Goal: Transaction & Acquisition: Purchase product/service

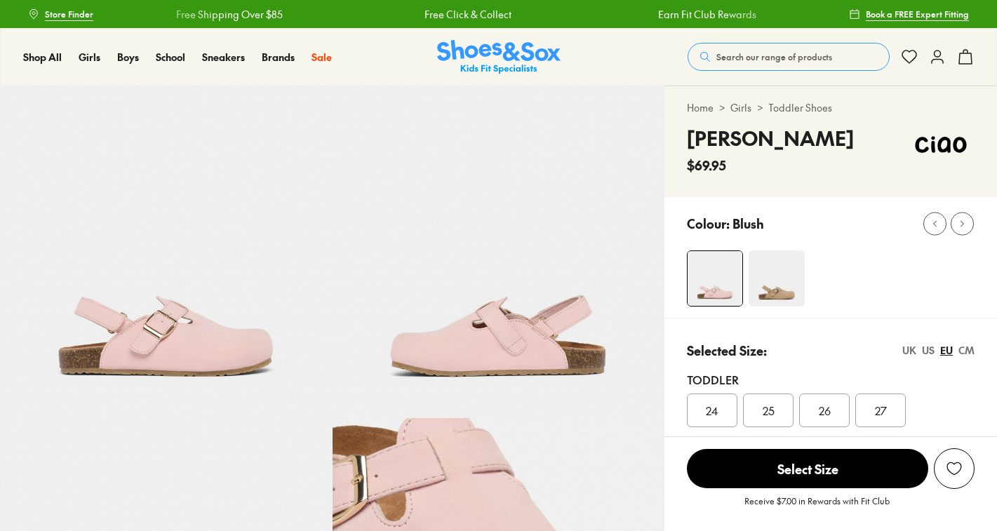
select select "*"
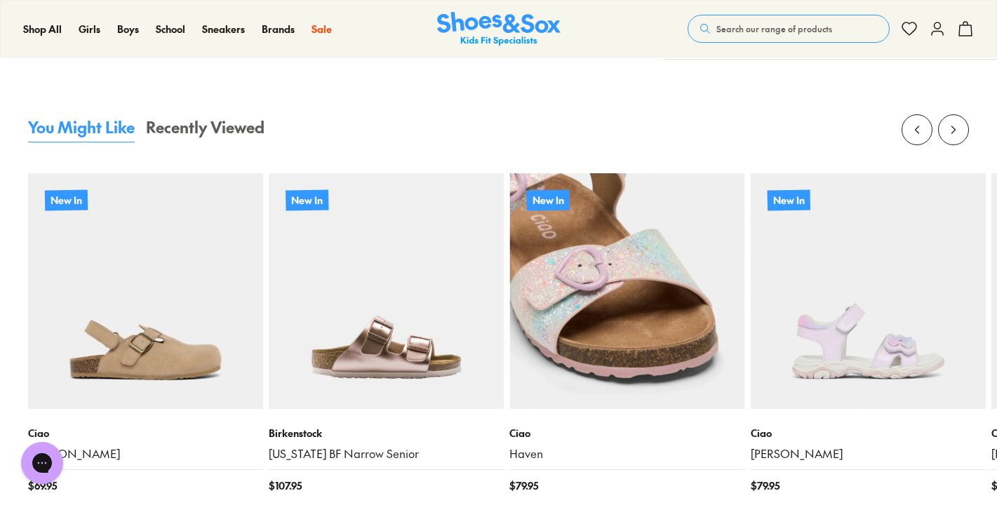
scroll to position [1244, 0]
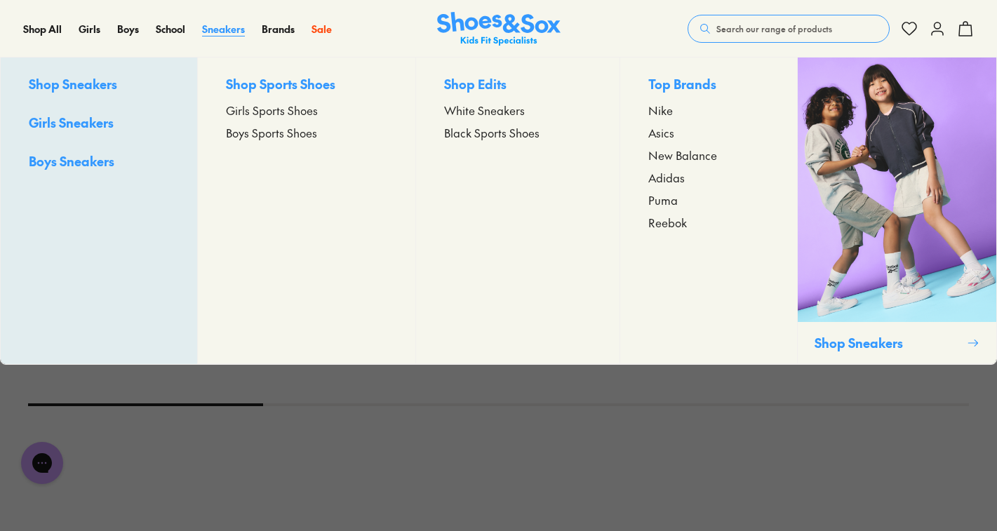
click at [227, 34] on span "Sneakers" at bounding box center [223, 29] width 43 height 14
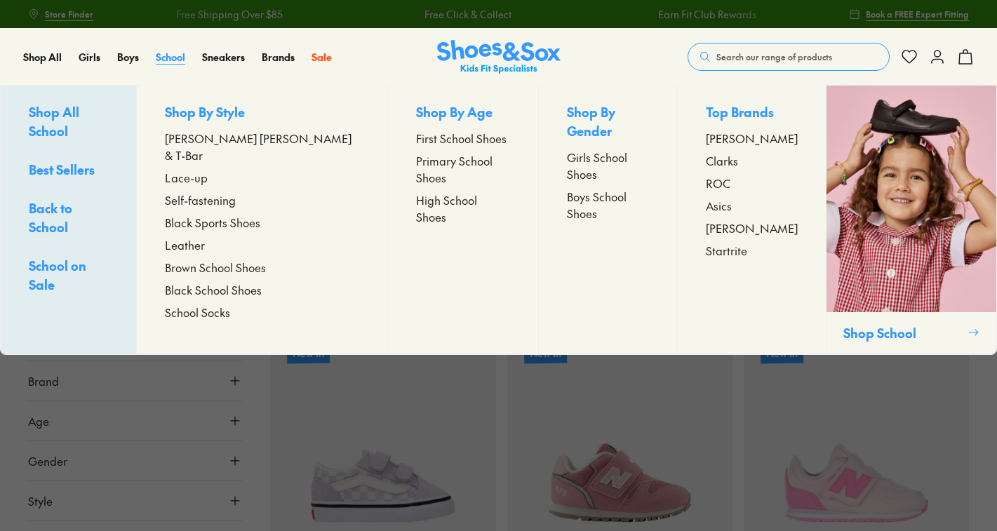
click at [171, 60] on span "School" at bounding box center [170, 57] width 29 height 14
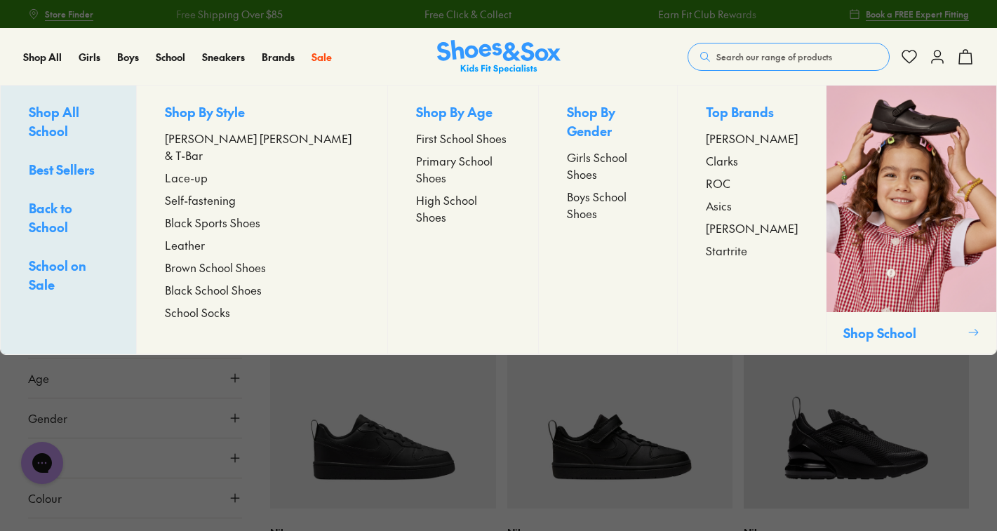
click at [711, 206] on span "Asics" at bounding box center [719, 205] width 26 height 17
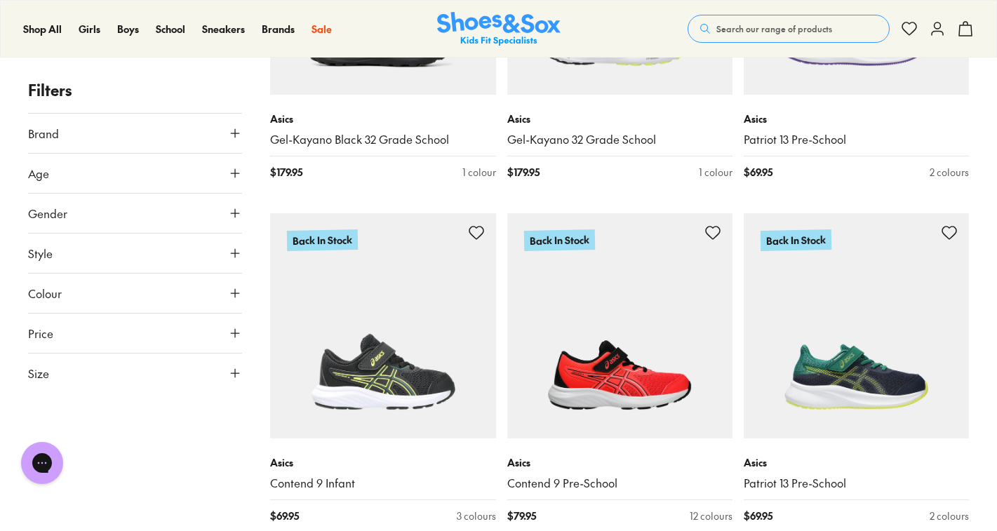
scroll to position [606, 0]
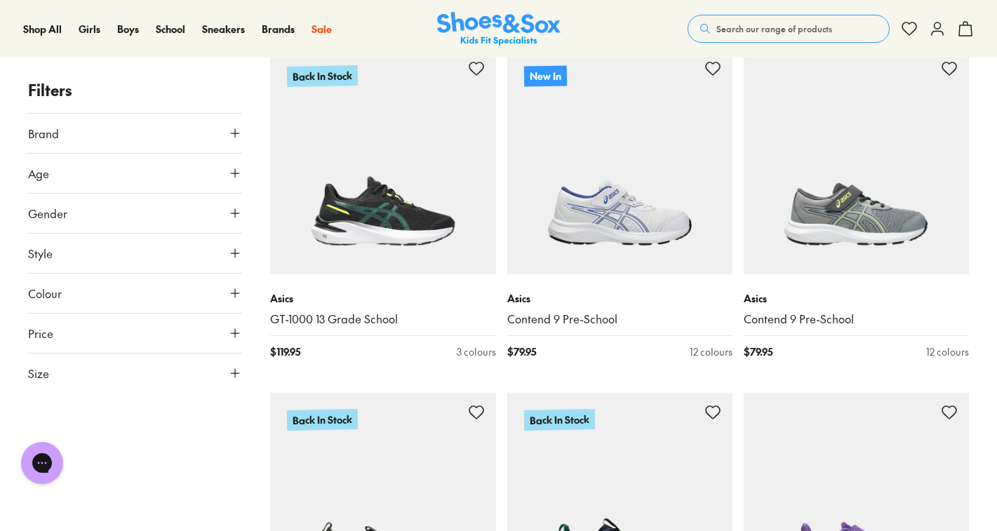
click at [804, 21] on button "Search our range of products" at bounding box center [789, 29] width 202 height 28
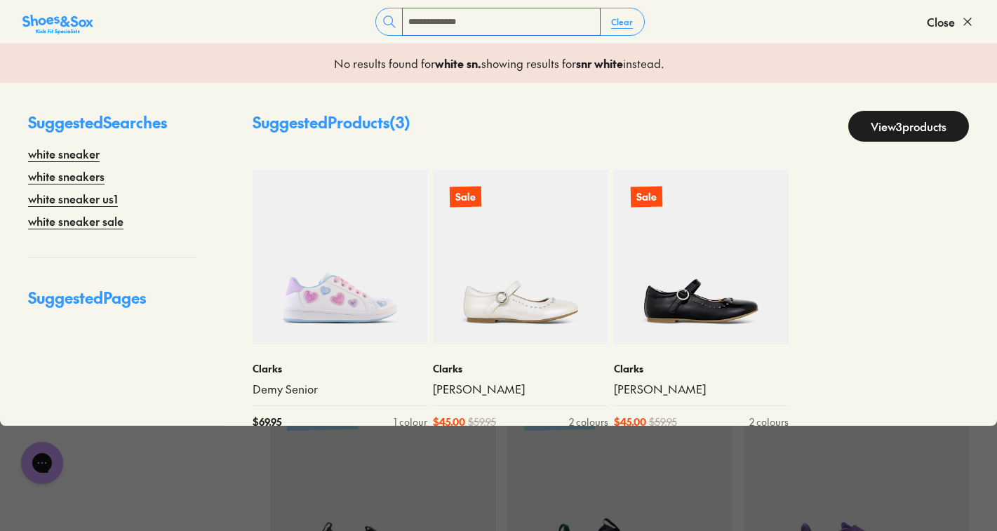
type input "**********"
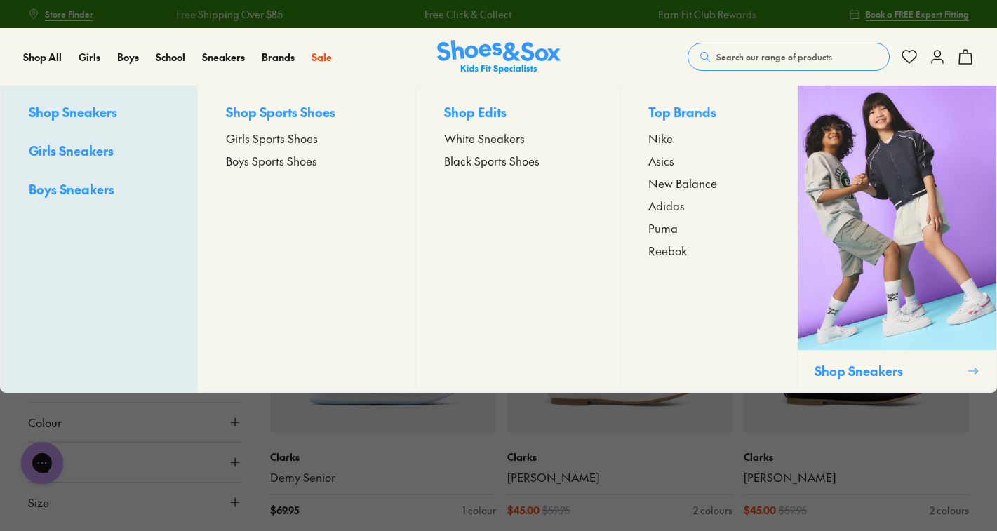
click at [456, 140] on span "White Sneakers" at bounding box center [484, 138] width 81 height 17
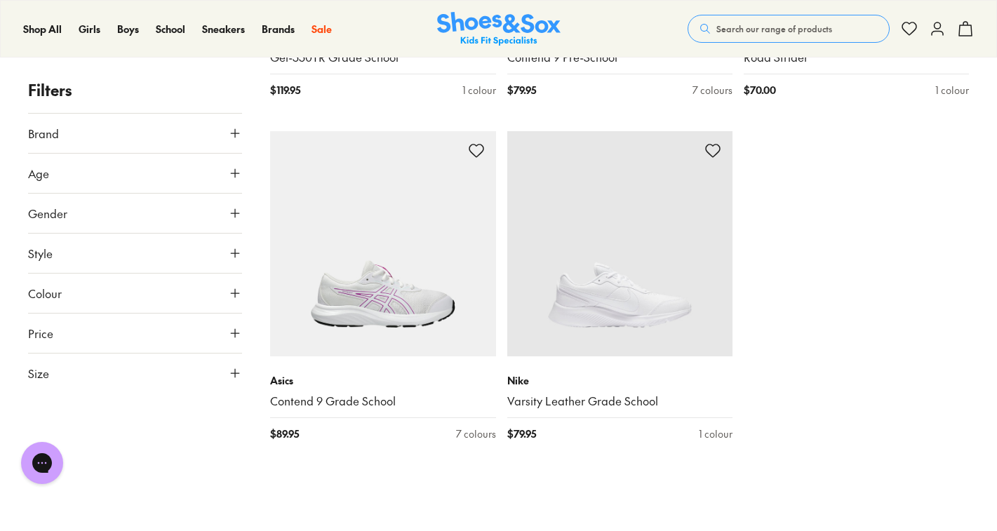
scroll to position [2959, 0]
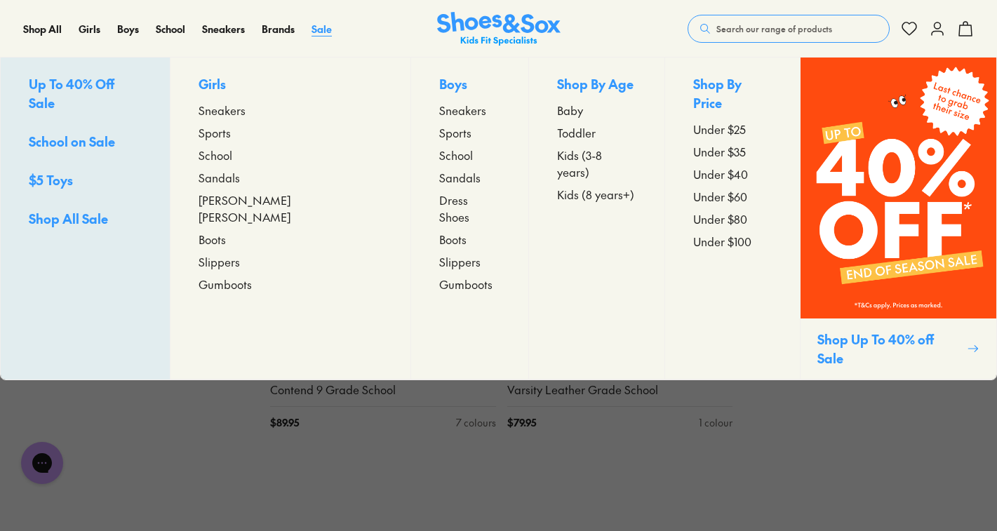
click at [319, 29] on span "Sale" at bounding box center [322, 29] width 20 height 14
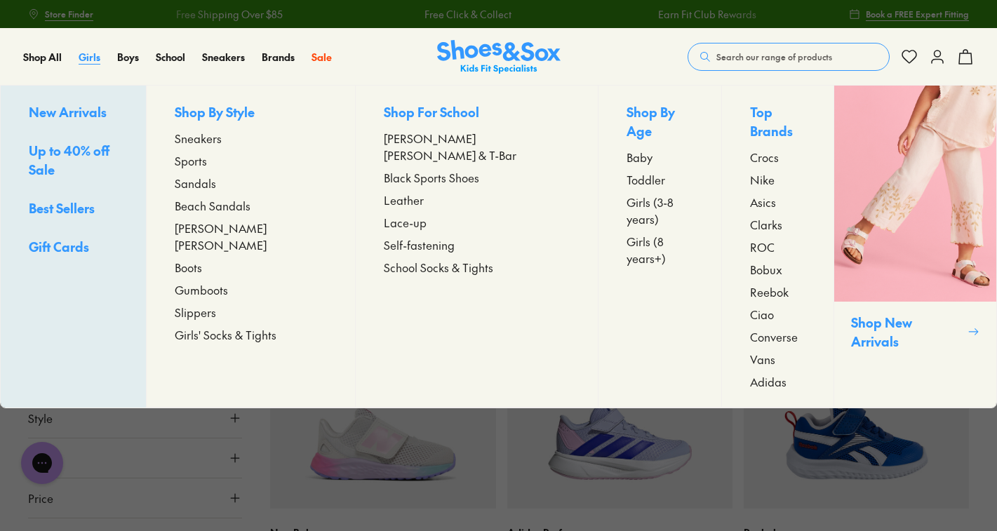
click at [88, 56] on span "Girls" at bounding box center [90, 57] width 22 height 14
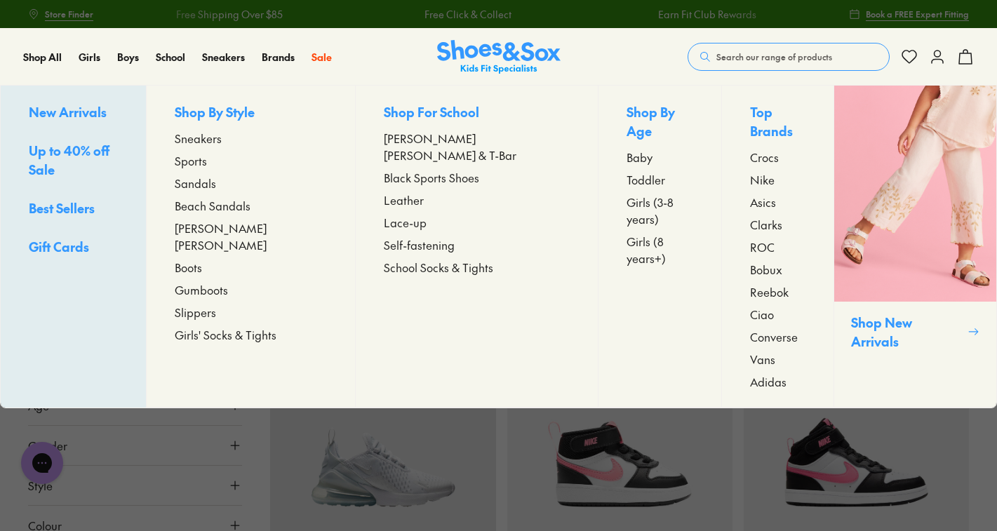
click at [216, 183] on span "Sandals" at bounding box center [195, 183] width 41 height 17
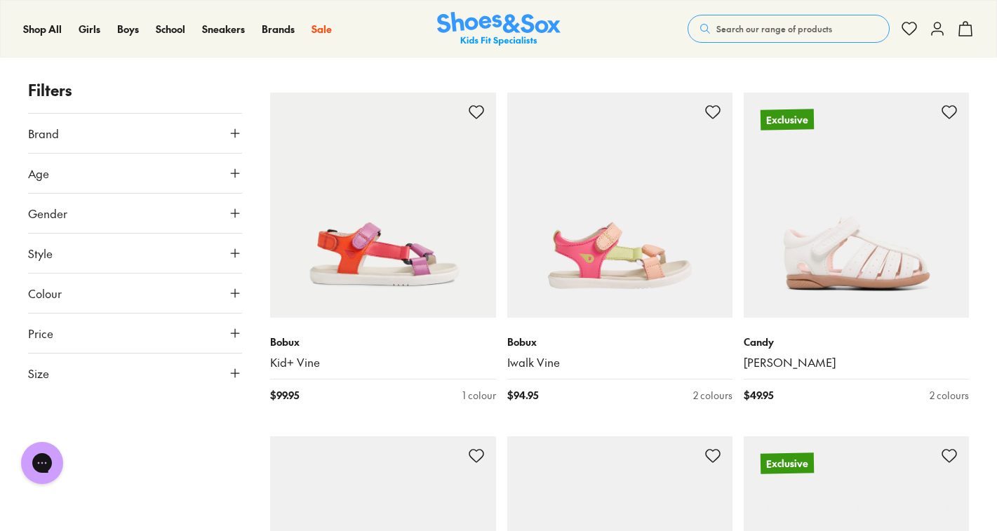
scroll to position [6576, 0]
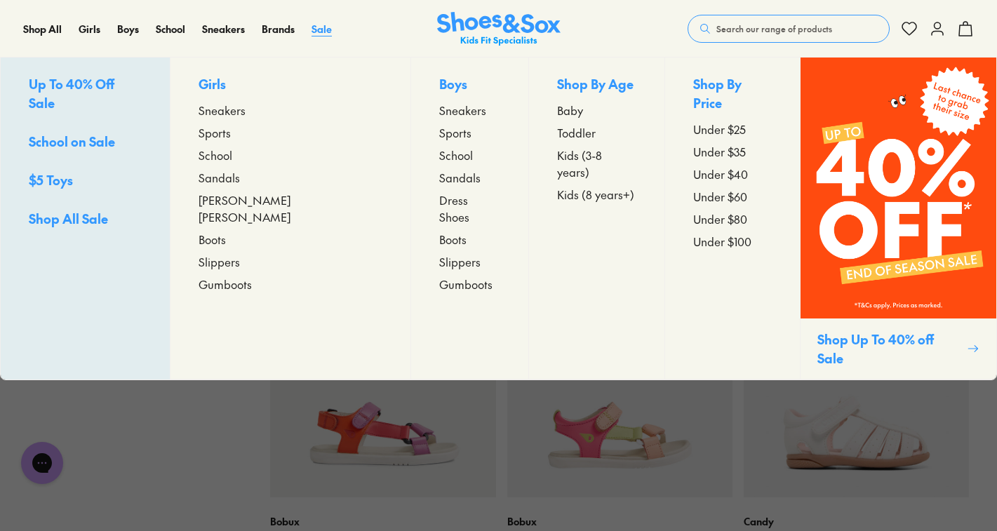
click at [320, 32] on span "Sale" at bounding box center [322, 29] width 20 height 14
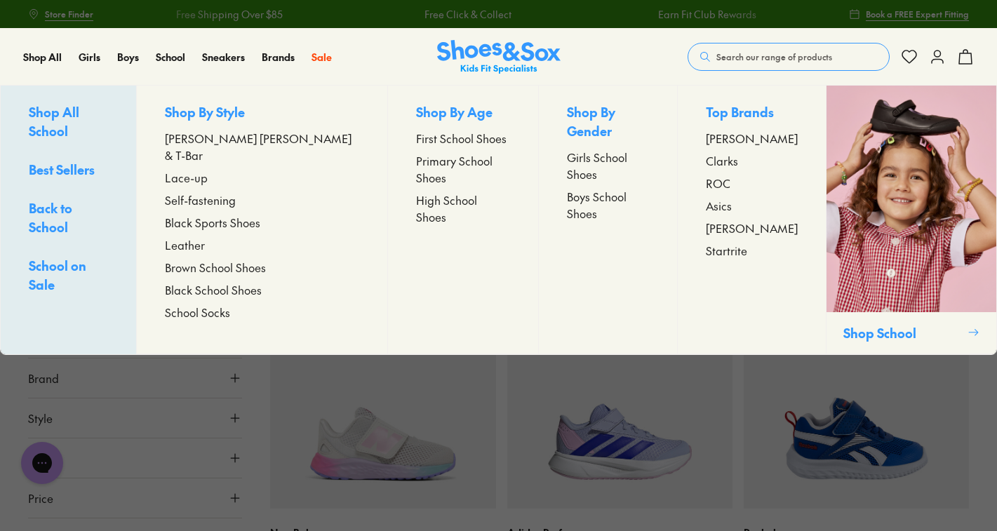
click at [88, 161] on span "Best Sellers" at bounding box center [62, 170] width 66 height 18
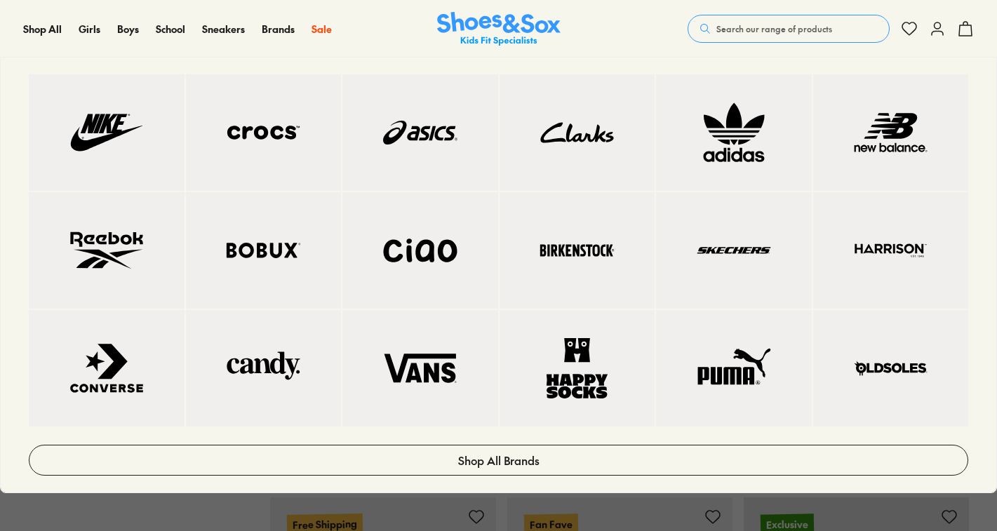
scroll to position [1149, 0]
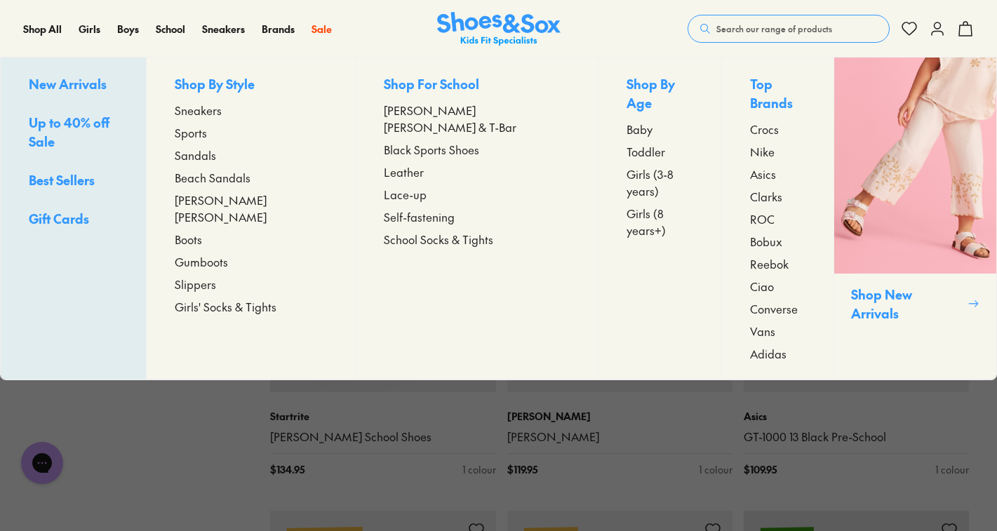
click at [216, 276] on span "Slippers" at bounding box center [195, 284] width 41 height 17
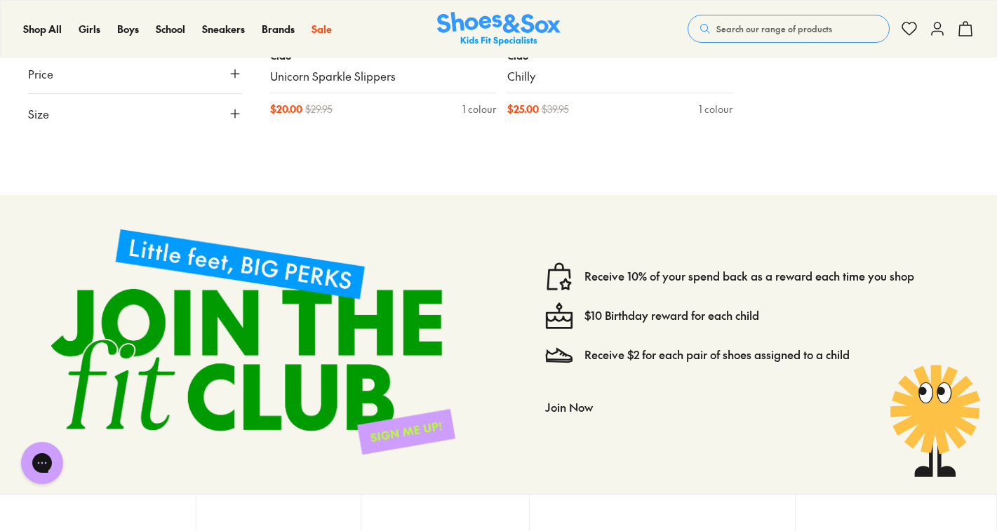
scroll to position [725, 0]
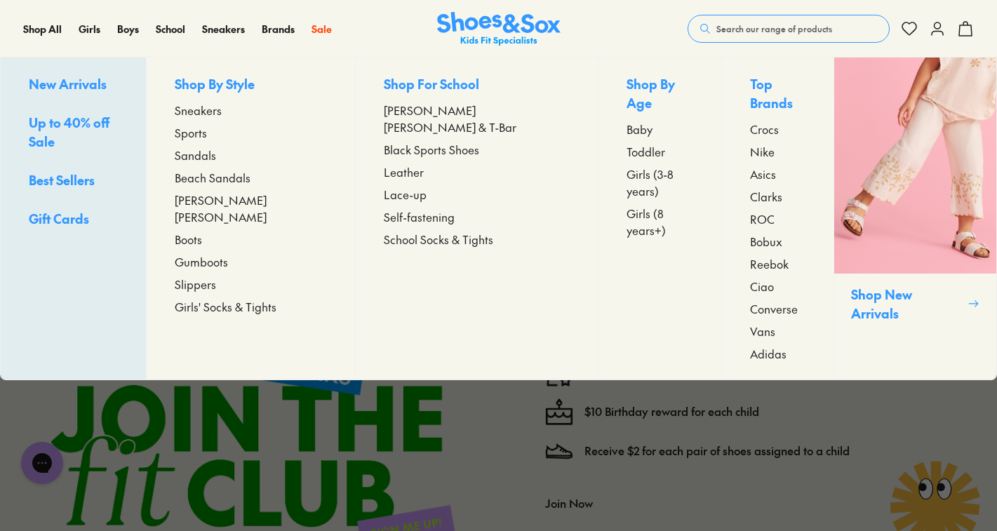
click at [249, 180] on span "Beach Sandals" at bounding box center [213, 177] width 76 height 17
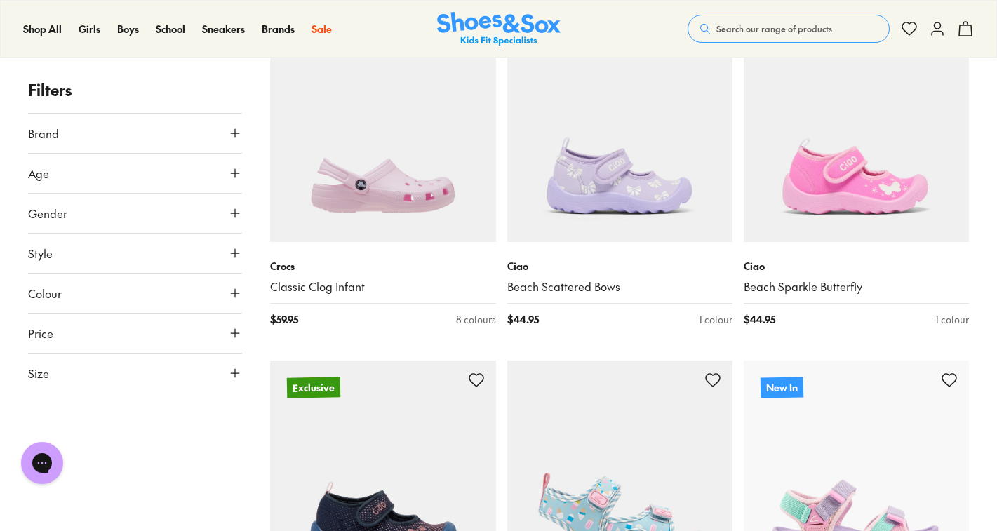
scroll to position [2332, 0]
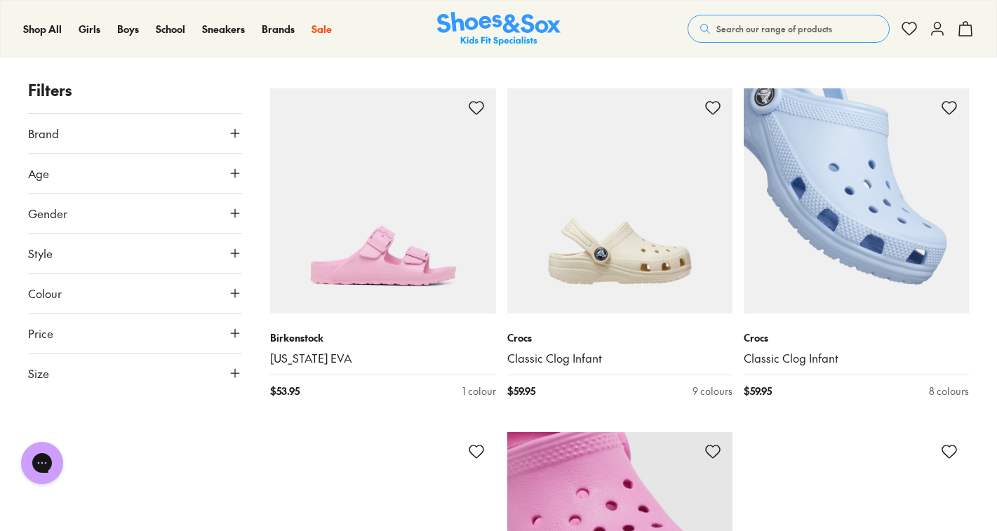
scroll to position [3637, 0]
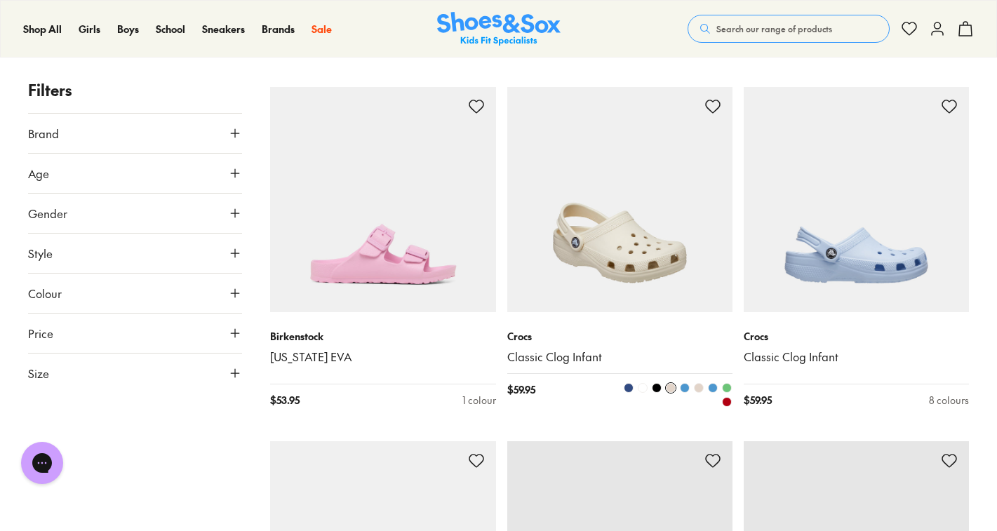
click at [628, 248] on img at bounding box center [620, 199] width 225 height 225
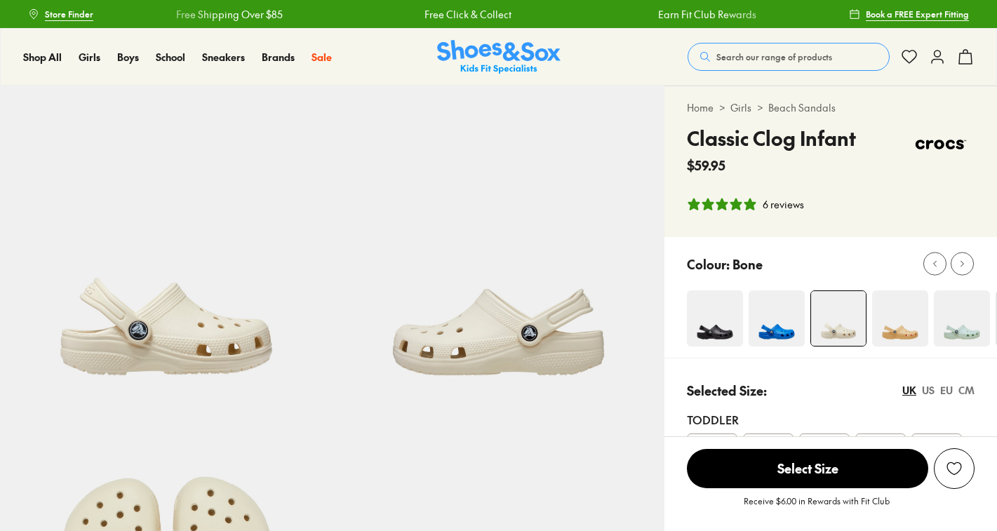
select select "*"
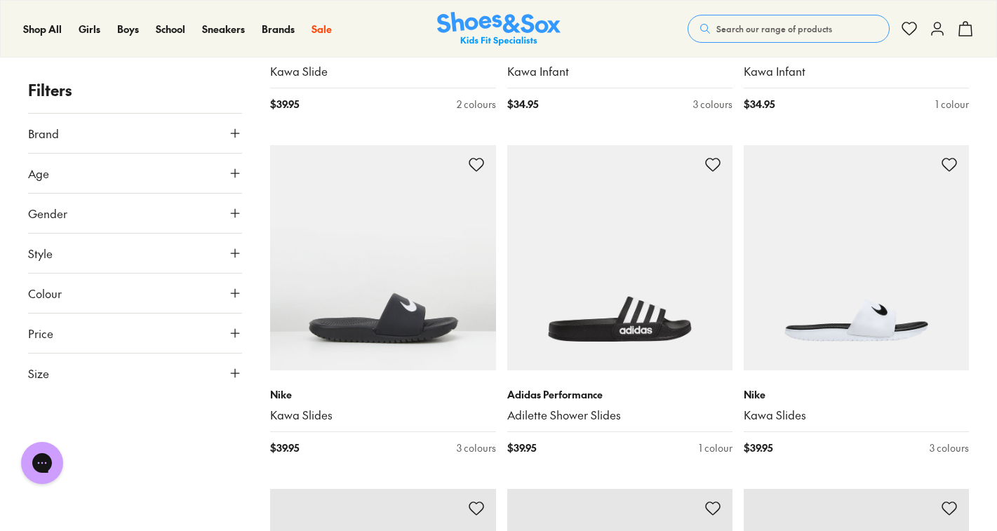
scroll to position [5655, 0]
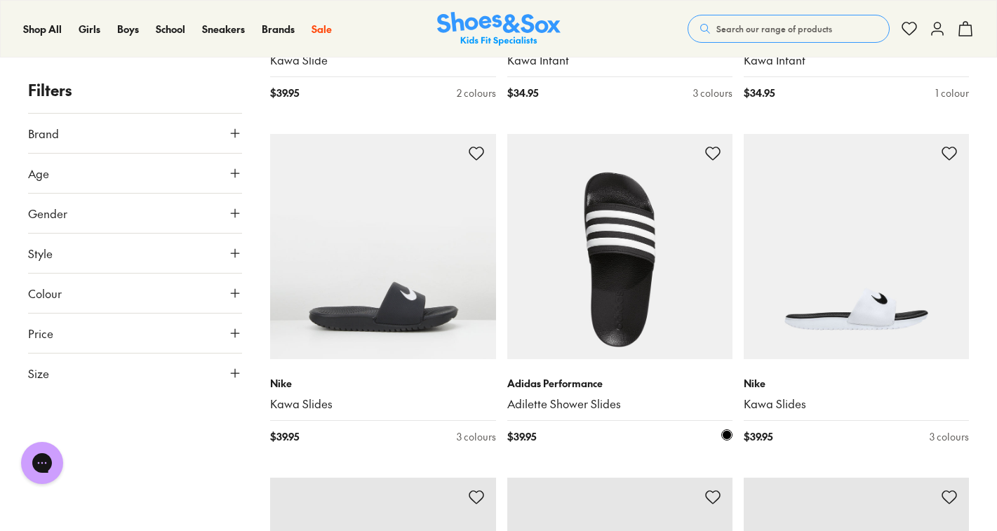
click at [602, 314] on img at bounding box center [620, 246] width 225 height 225
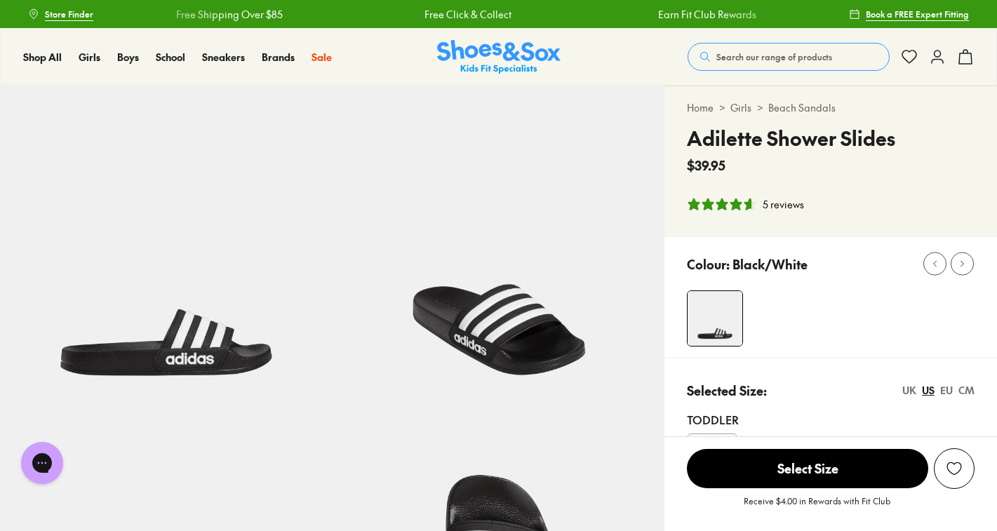
select select "*"
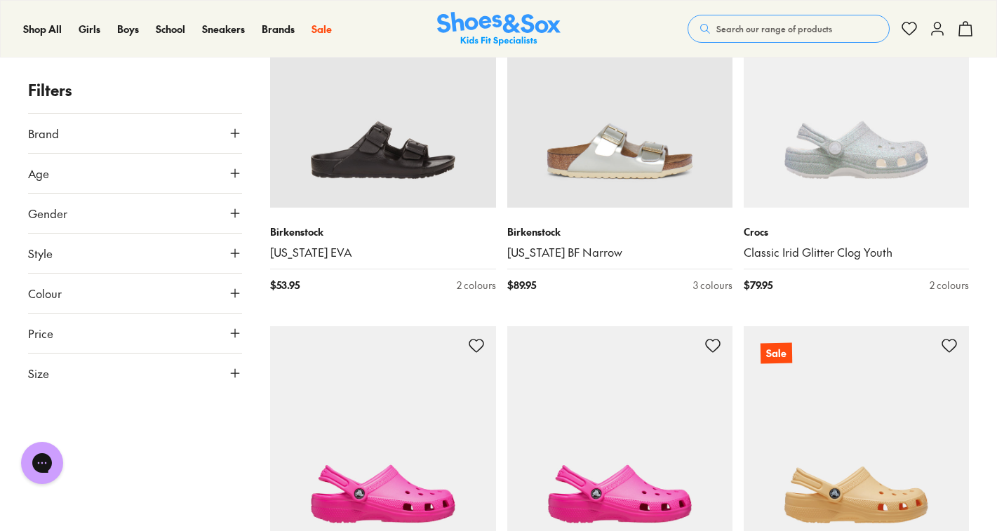
scroll to position [2783, 0]
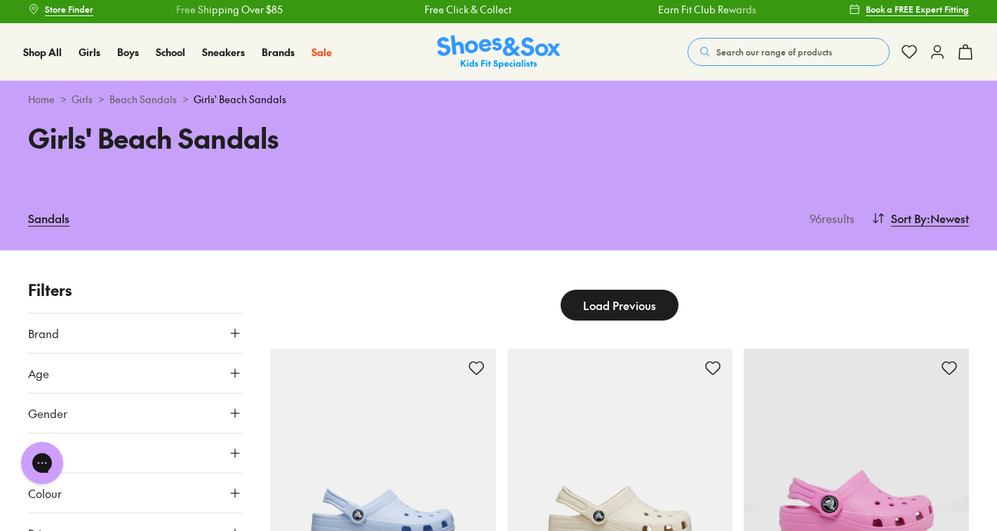
scroll to position [6, 0]
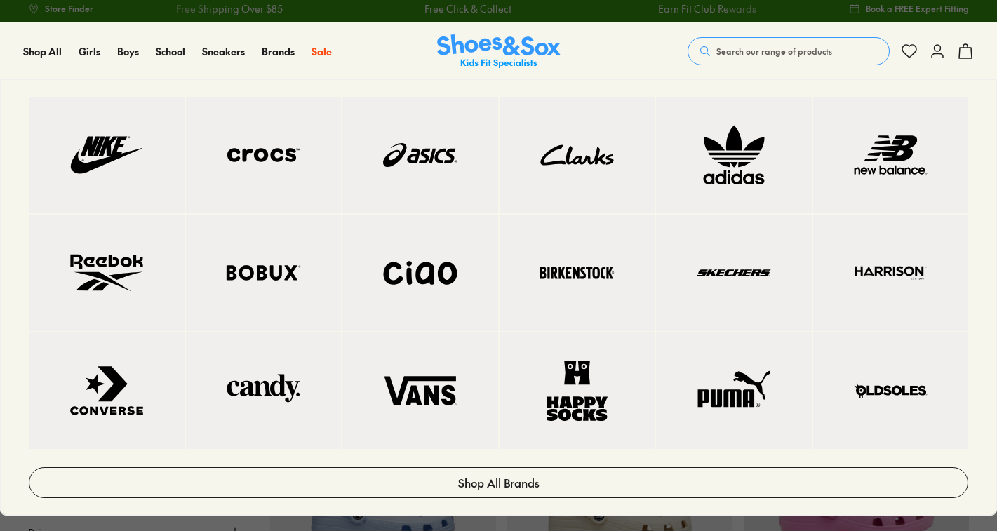
click at [725, 185] on link at bounding box center [734, 155] width 156 height 117
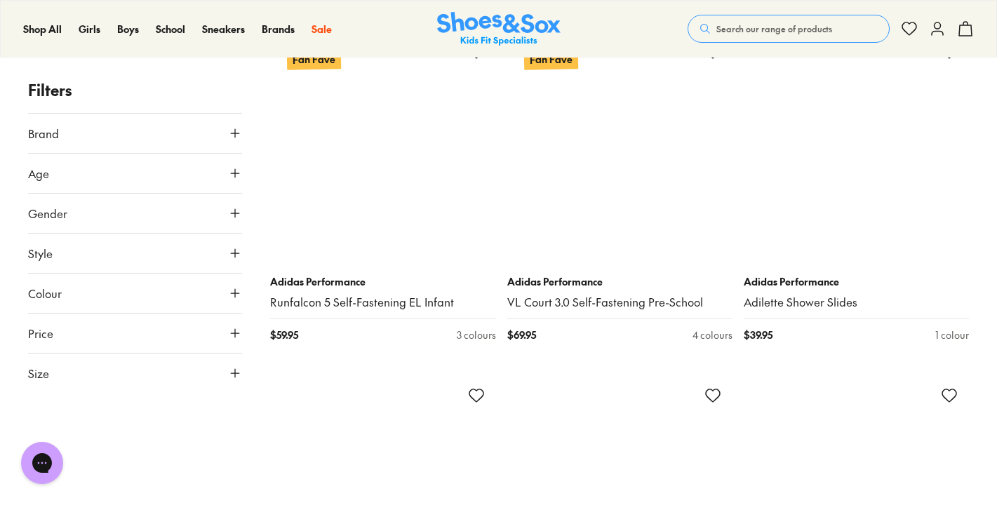
scroll to position [6814, 0]
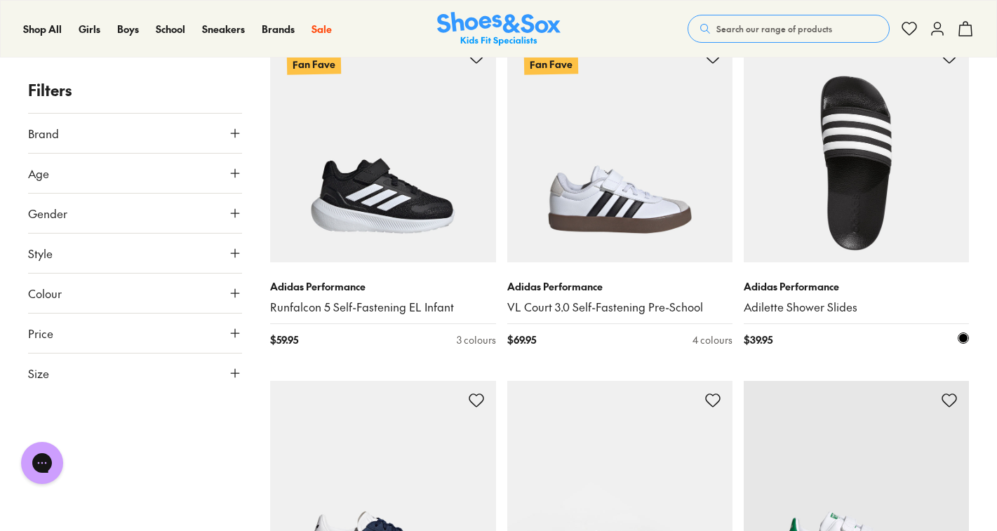
click at [861, 228] on img at bounding box center [856, 149] width 225 height 225
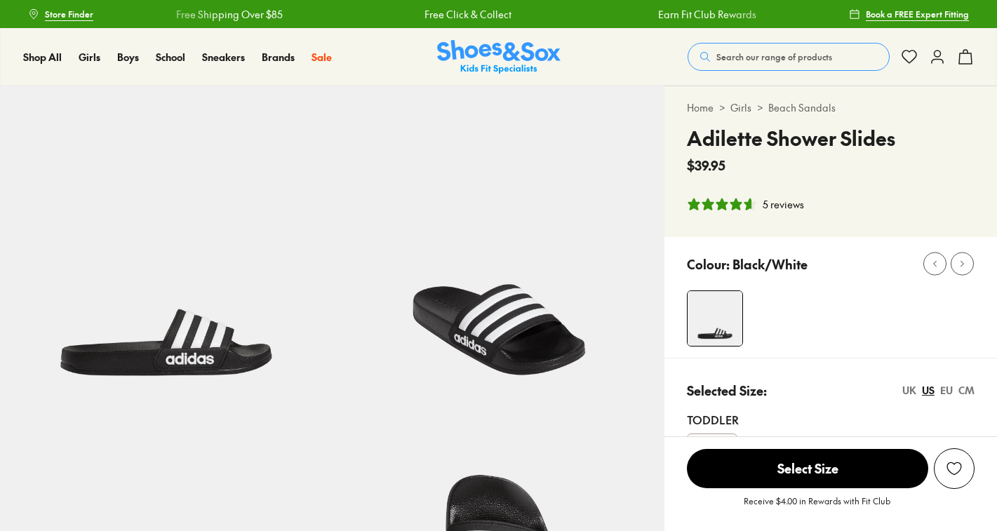
select select "*"
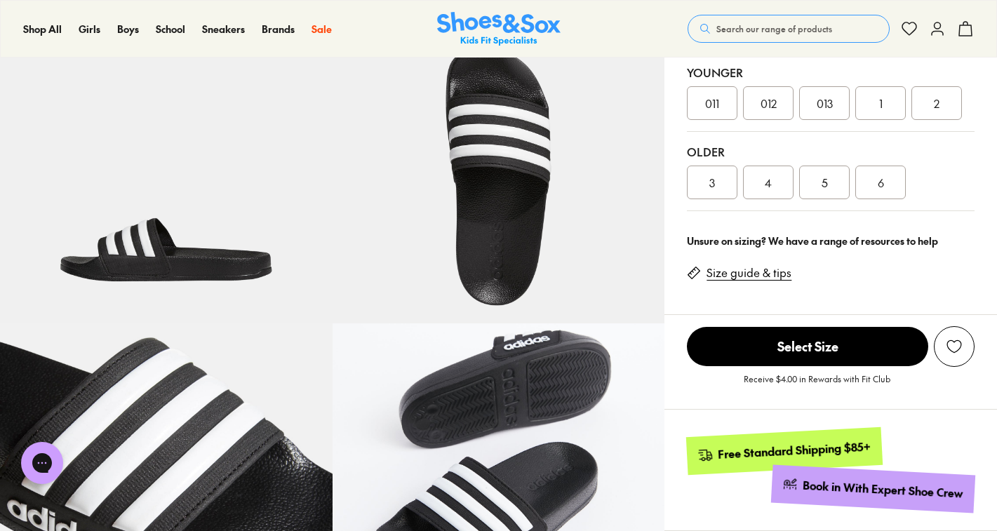
scroll to position [386, 0]
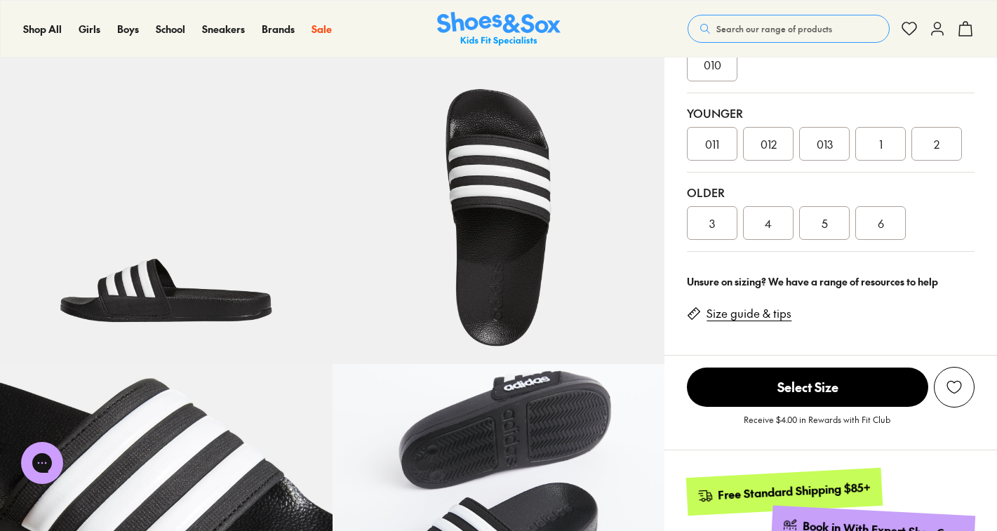
click at [752, 319] on link "Size guide & tips" at bounding box center [749, 313] width 85 height 15
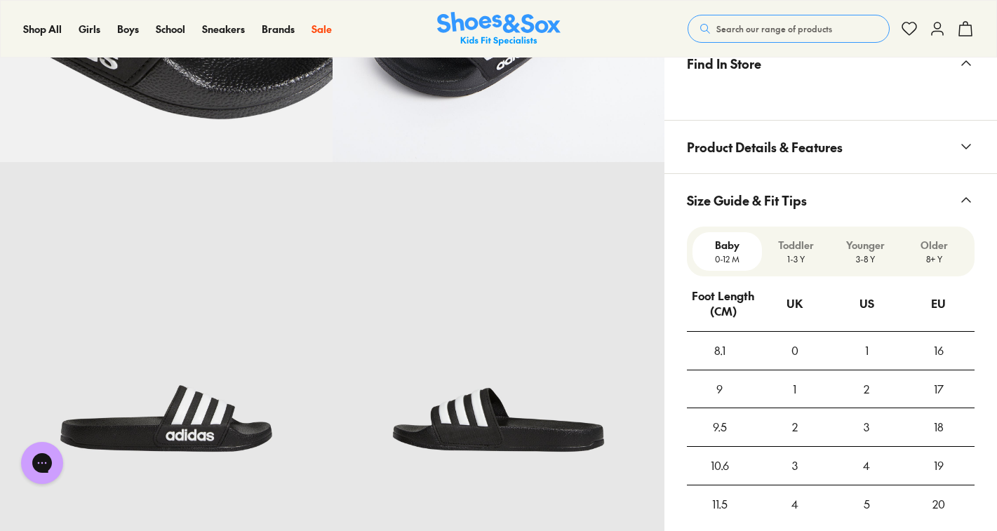
scroll to position [1082, 0]
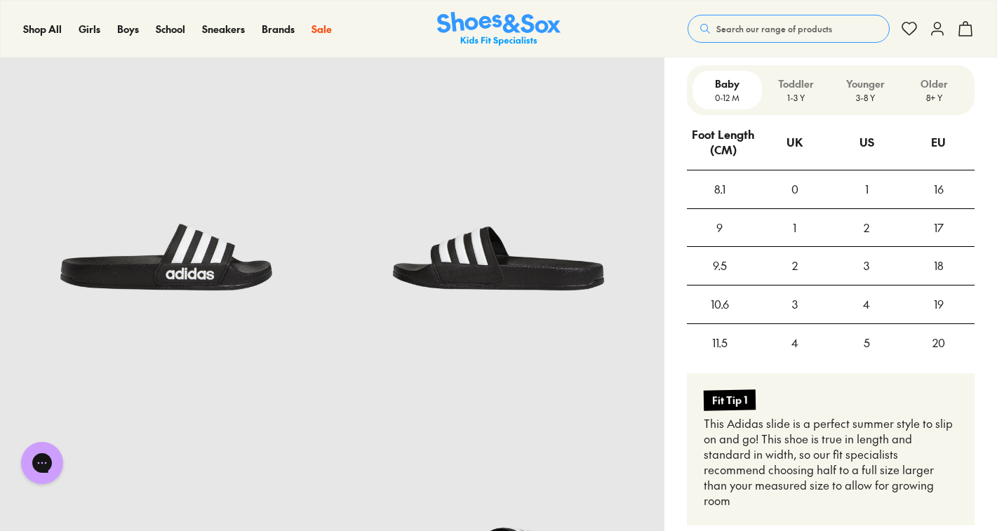
click at [875, 91] on p "3-8 Y" at bounding box center [866, 97] width 58 height 13
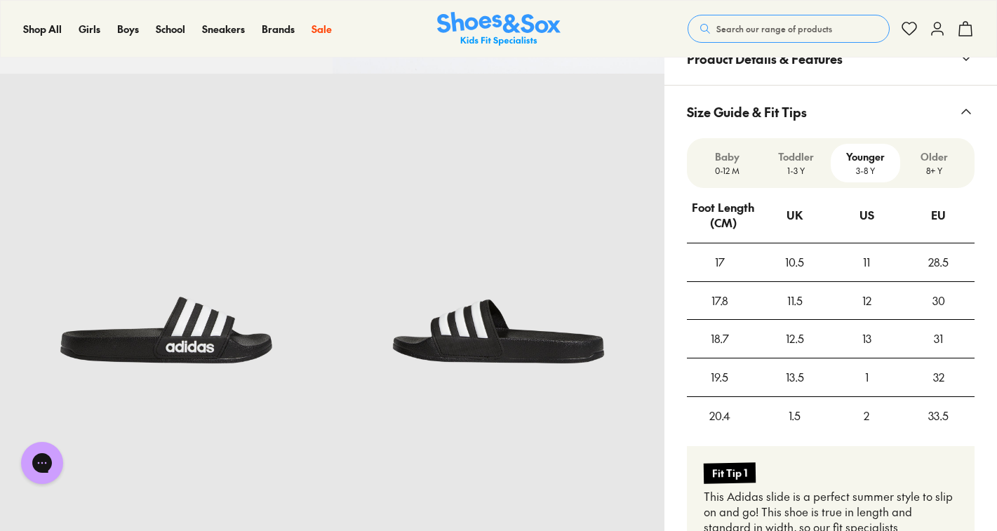
scroll to position [1021, 0]
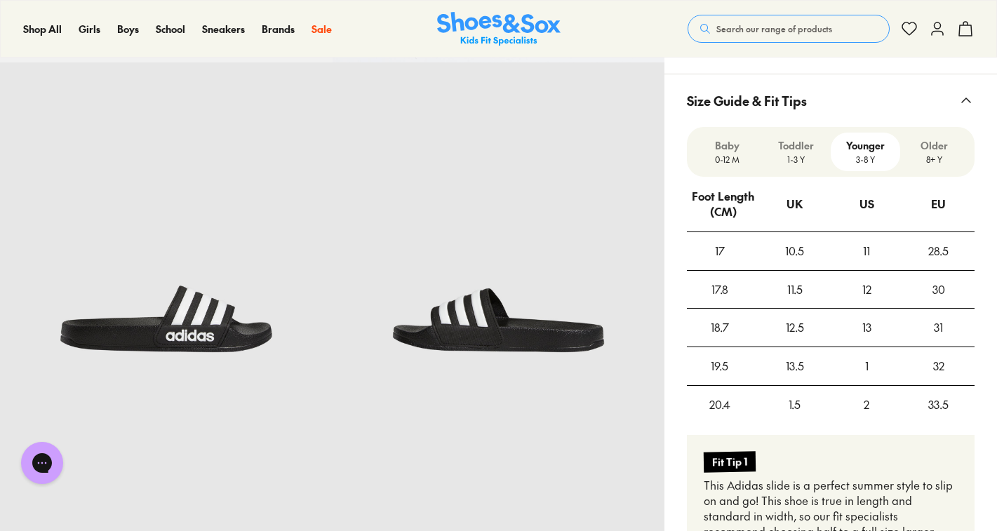
click at [875, 161] on p "3-8 Y" at bounding box center [866, 159] width 58 height 13
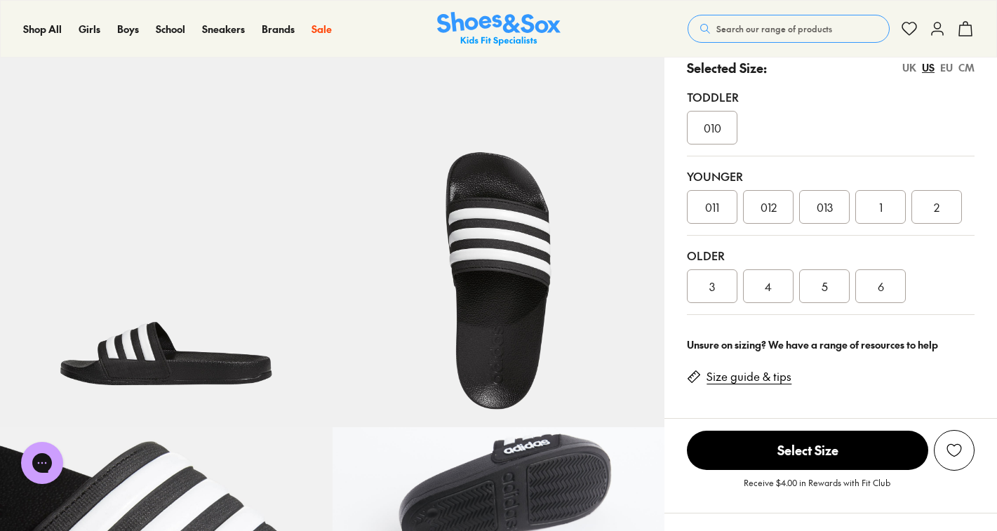
scroll to position [322, 0]
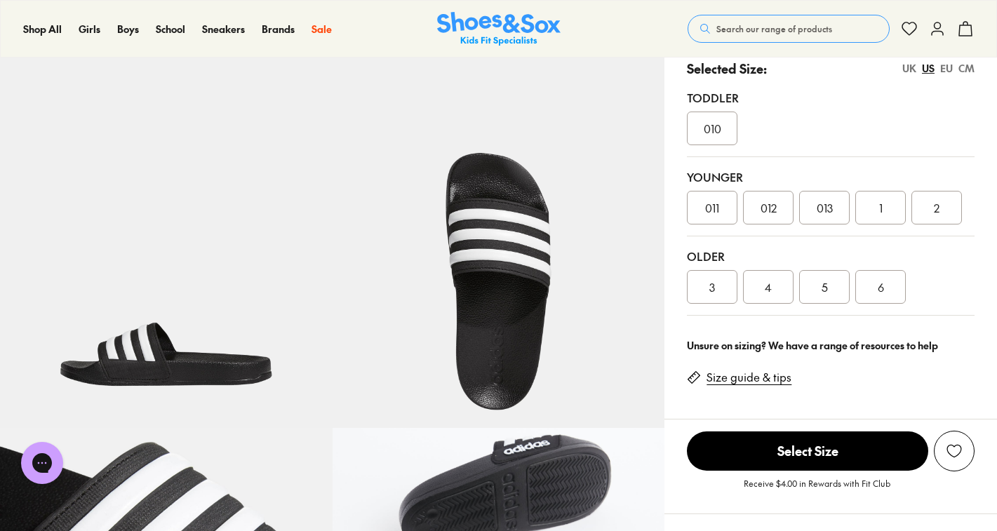
click at [714, 290] on span "3" at bounding box center [713, 287] width 6 height 17
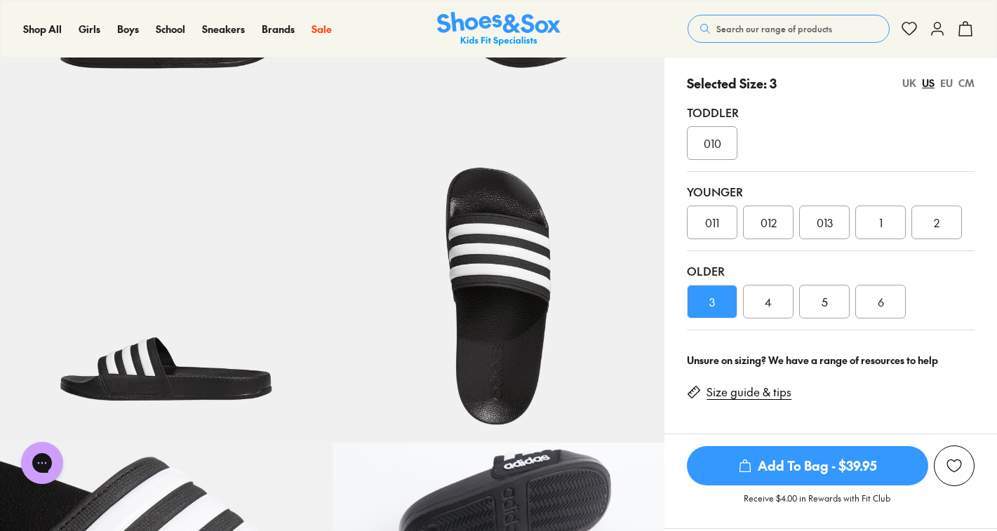
scroll to position [305, 0]
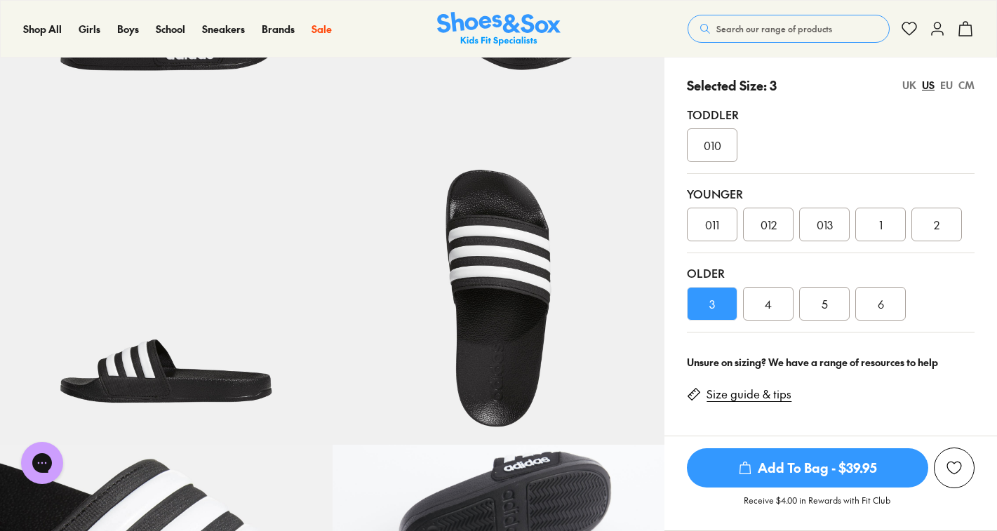
click at [947, 85] on div "EU" at bounding box center [947, 85] width 13 height 15
click at [896, 230] on div "32" at bounding box center [881, 225] width 51 height 34
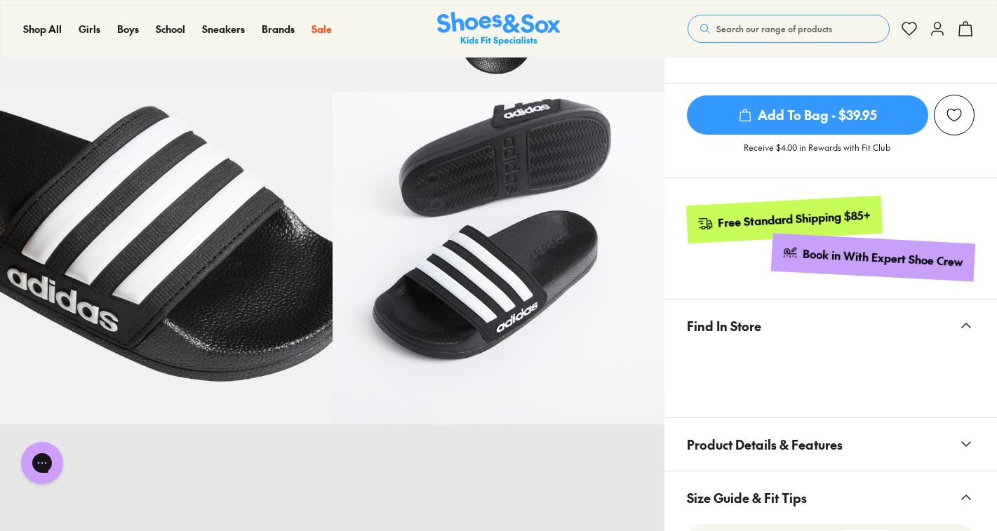
scroll to position [661, 0]
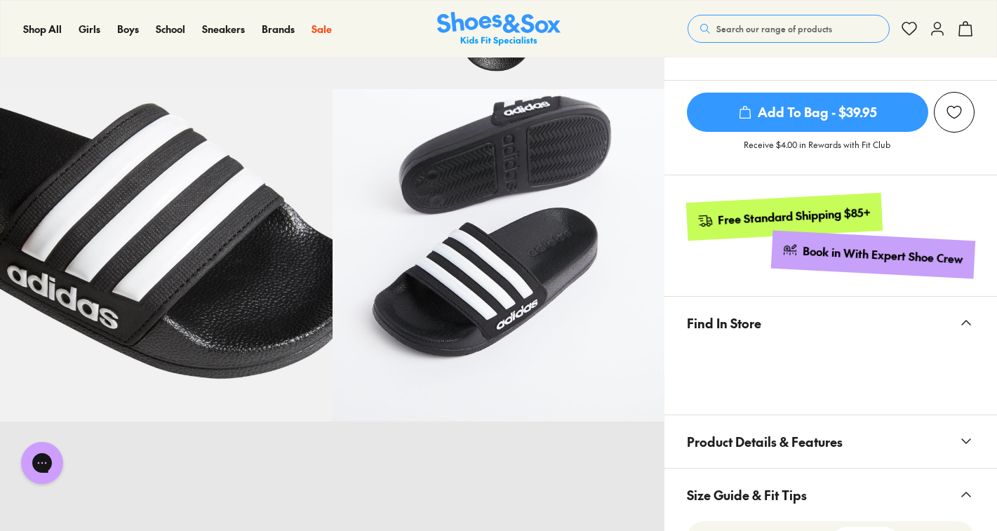
click at [820, 412] on x-modal "Find In Store" at bounding box center [831, 356] width 333 height 119
